Goal: Book appointment/travel/reservation

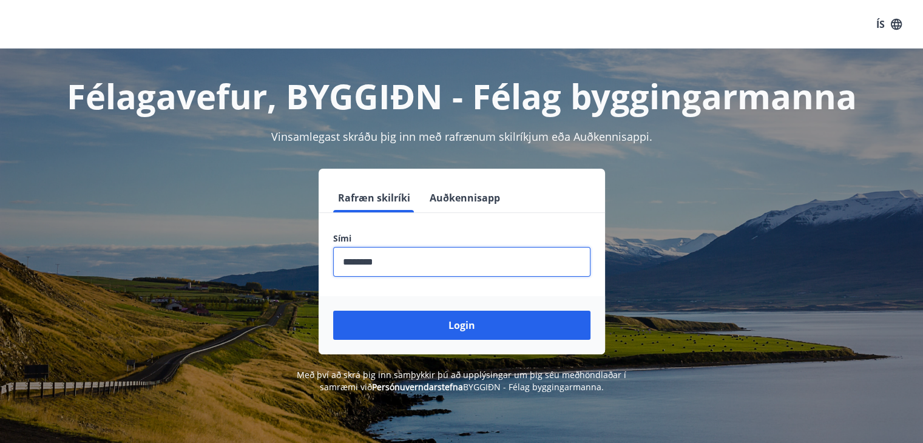
type input "********"
click at [333, 311] on button "Login" at bounding box center [461, 325] width 257 height 29
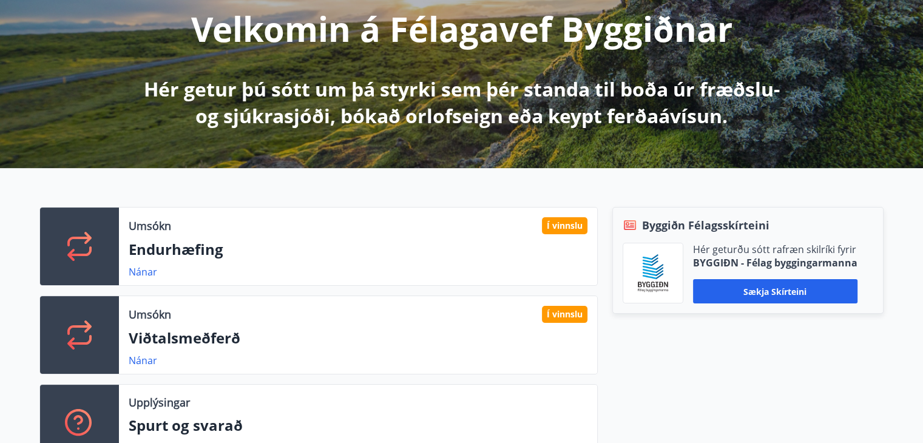
scroll to position [182, 0]
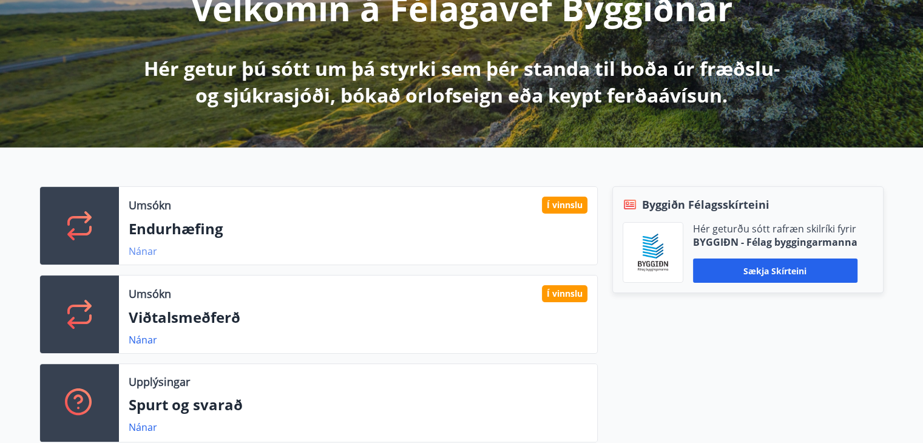
drag, startPoint x: 151, startPoint y: 256, endPoint x: 140, endPoint y: 254, distance: 11.2
click at [140, 254] on link "Nánar" at bounding box center [143, 251] width 29 height 13
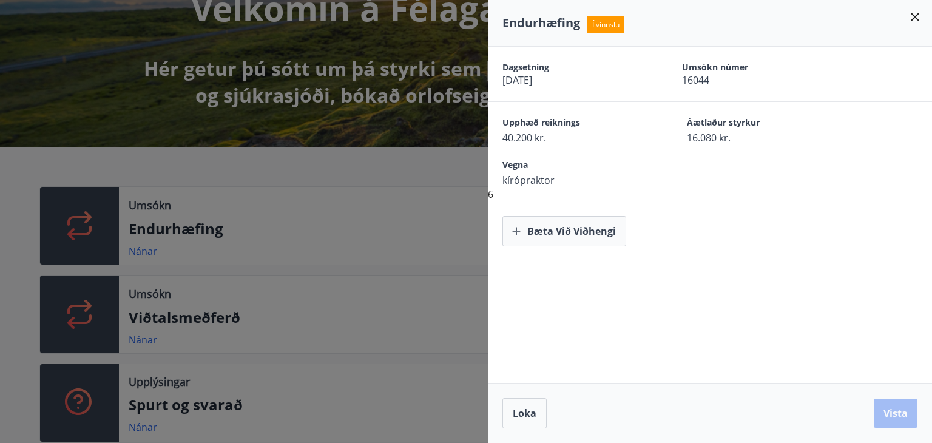
click at [141, 349] on div at bounding box center [466, 221] width 932 height 443
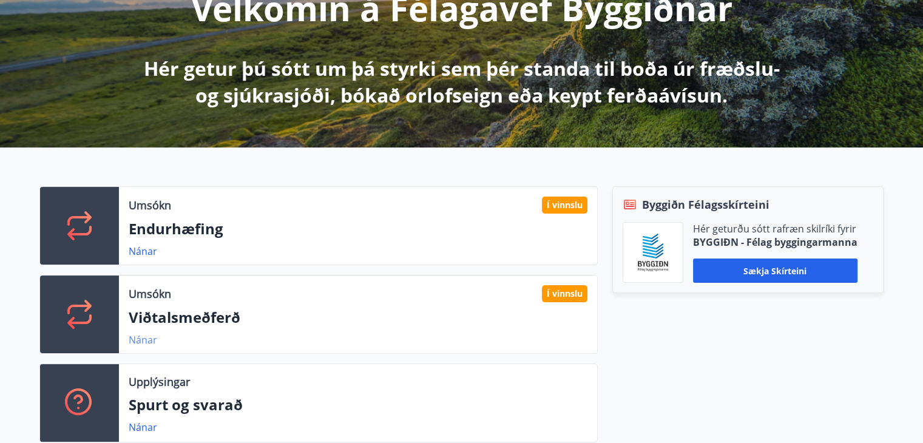
click at [141, 344] on link "Nánar" at bounding box center [143, 339] width 29 height 13
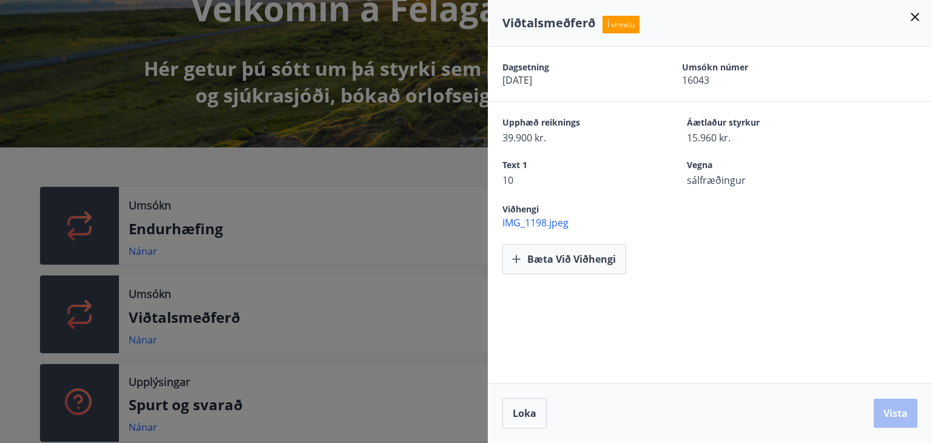
click at [529, 224] on span "IMG_1198.jpeg" at bounding box center [718, 222] width 430 height 13
click at [917, 15] on icon at bounding box center [915, 17] width 8 height 8
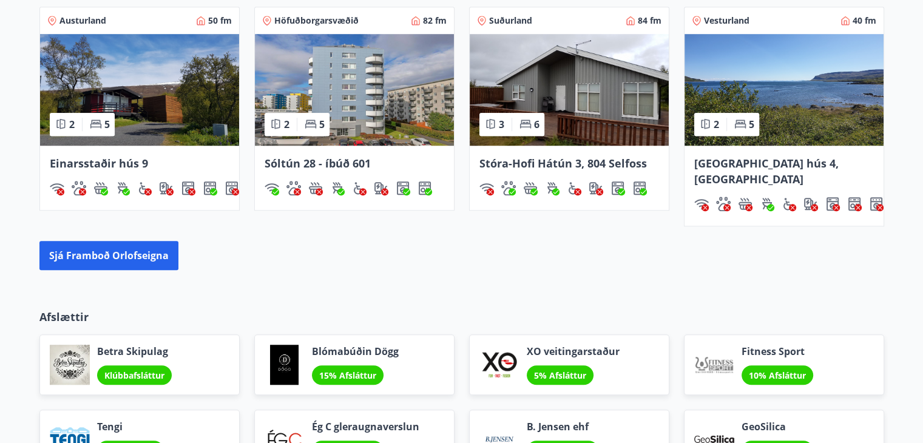
scroll to position [971, 0]
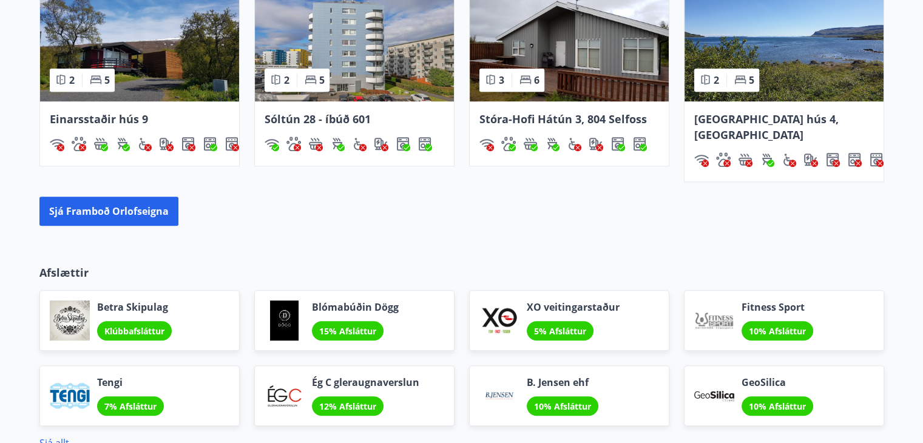
click at [140, 219] on div "Orlofseignir Austurland 50 fm 2 5 Einarsstaðir hús 9 Höfuðborgarsvæðið 82 fm 2 …" at bounding box center [461, 81] width 923 height 328
drag, startPoint x: 139, startPoint y: 213, endPoint x: 138, endPoint y: 201, distance: 12.2
click at [139, 209] on div "Orlofseignir Austurland 50 fm 2 5 Einarsstaðir hús 9 Höfuðborgarsvæðið 82 fm 2 …" at bounding box center [461, 81] width 923 height 328
click at [137, 199] on button "Sjá framboð orlofseigna" at bounding box center [108, 211] width 139 height 29
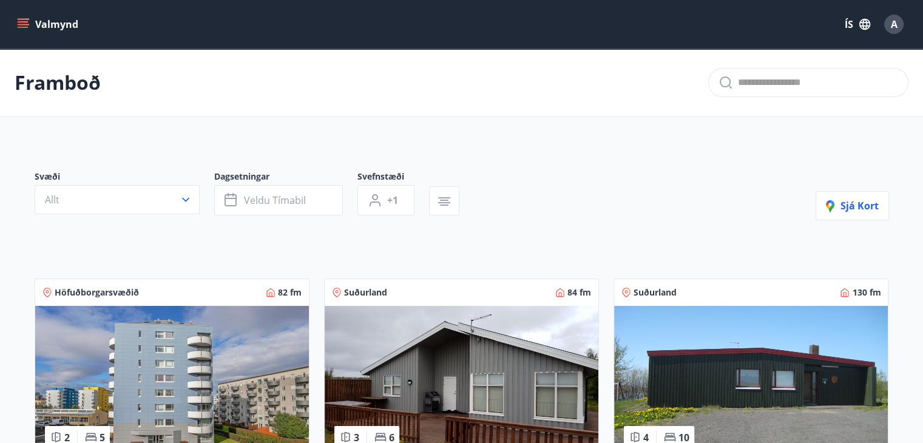
click at [73, 23] on button "Valmynd" at bounding box center [49, 24] width 69 height 22
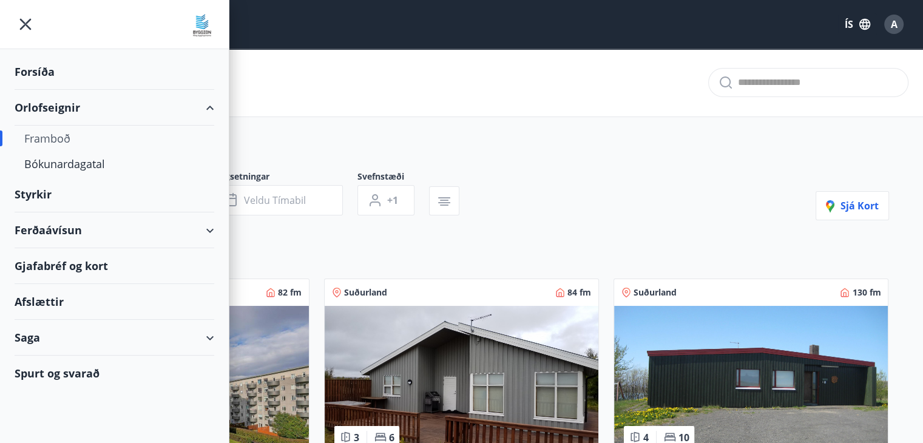
click at [78, 138] on div "Framboð" at bounding box center [114, 138] width 180 height 25
click at [69, 152] on div "Bókunardagatal" at bounding box center [114, 163] width 180 height 25
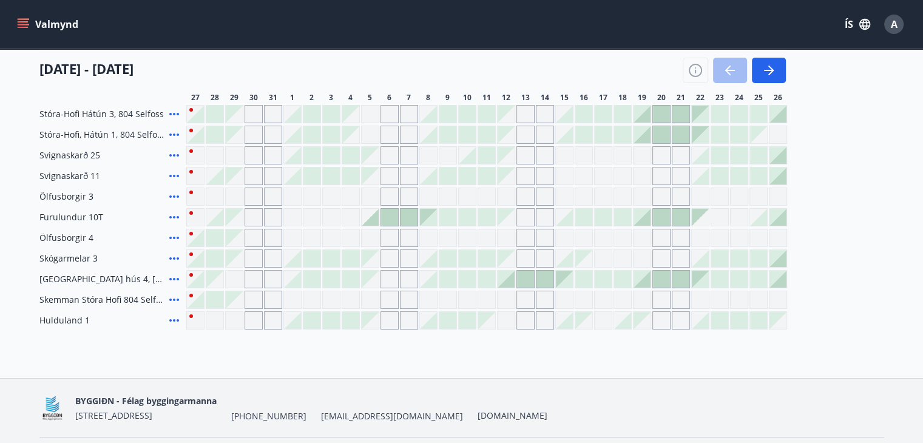
scroll to position [182, 0]
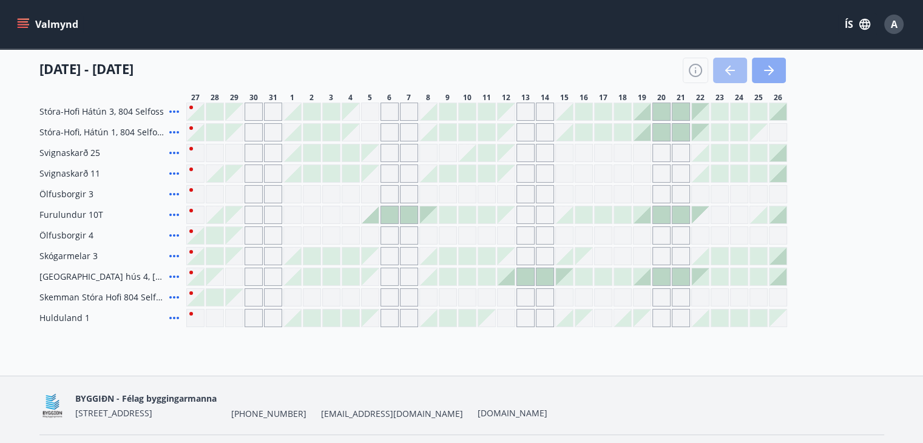
click at [762, 67] on icon "button" at bounding box center [769, 70] width 15 height 15
